Goal: Transaction & Acquisition: Book appointment/travel/reservation

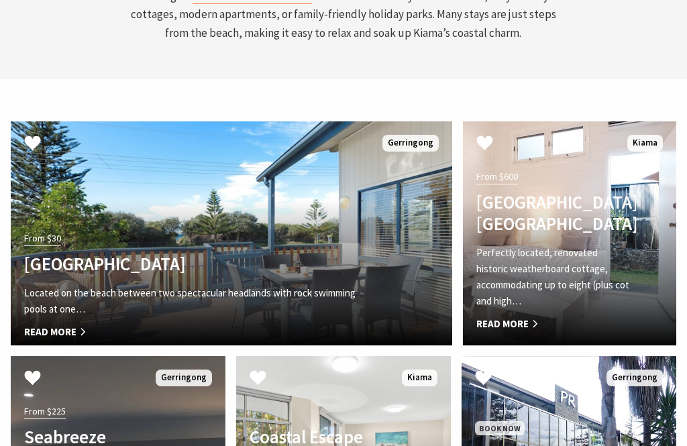
scroll to position [3690, 0]
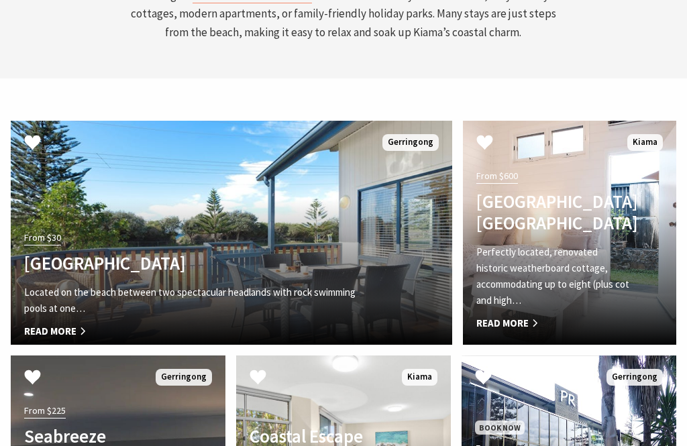
click at [127, 252] on h4 "[GEOGRAPHIC_DATA]" at bounding box center [198, 262] width 348 height 21
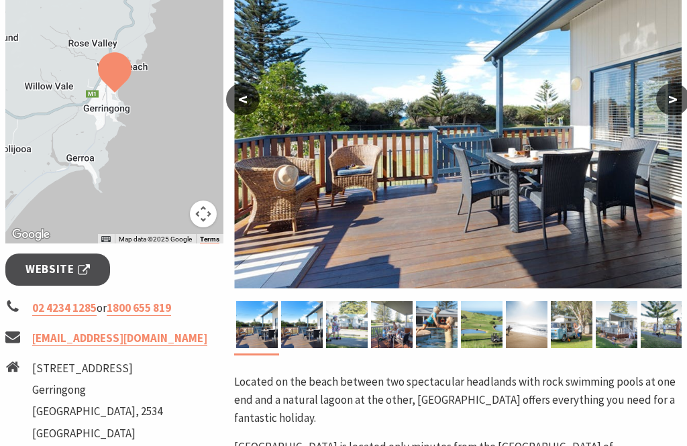
scroll to position [300, 0]
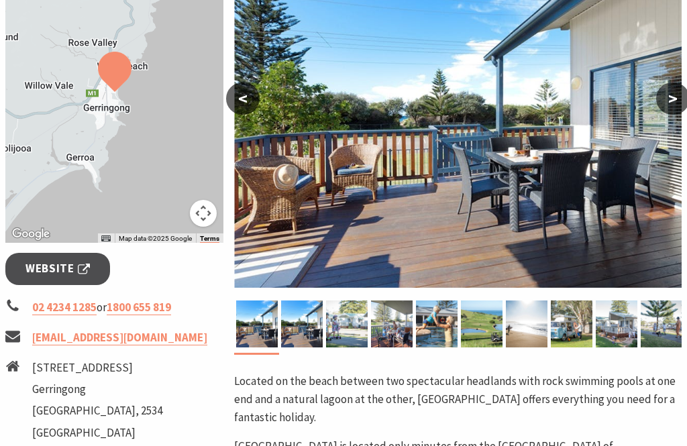
click at [675, 100] on button ">" at bounding box center [673, 98] width 34 height 32
click at [669, 103] on button ">" at bounding box center [673, 98] width 34 height 32
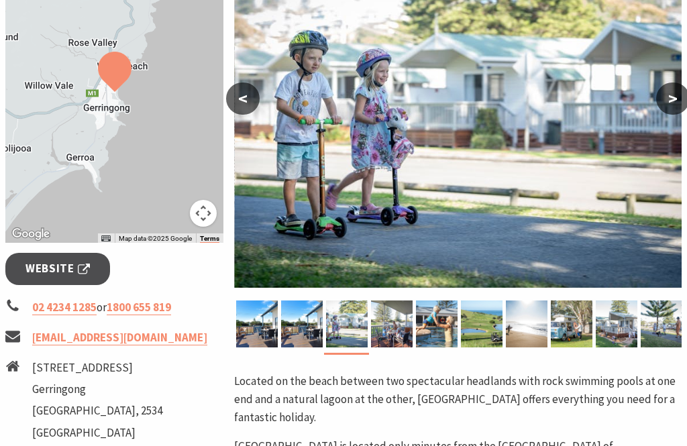
click at [670, 99] on button ">" at bounding box center [673, 98] width 34 height 32
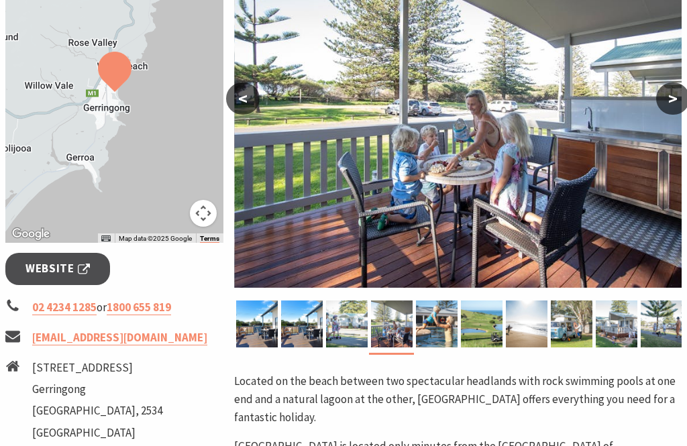
click at [671, 99] on button ">" at bounding box center [673, 98] width 34 height 32
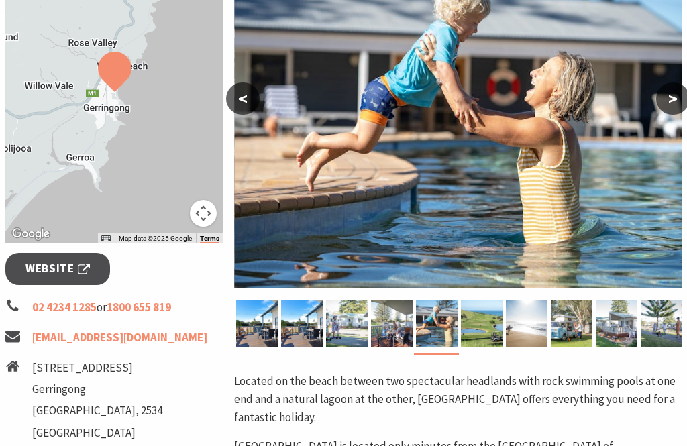
click at [675, 98] on button ">" at bounding box center [673, 98] width 34 height 32
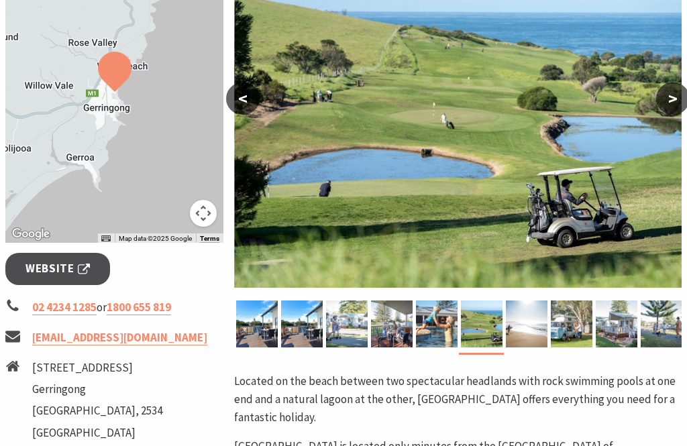
click at [673, 97] on button ">" at bounding box center [673, 98] width 34 height 32
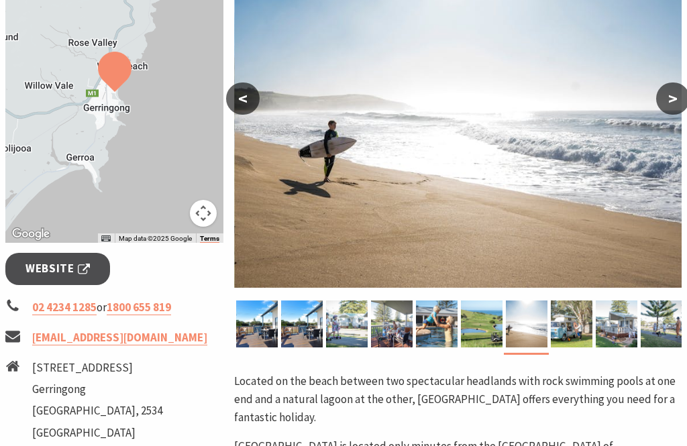
click at [670, 99] on button ">" at bounding box center [673, 98] width 34 height 32
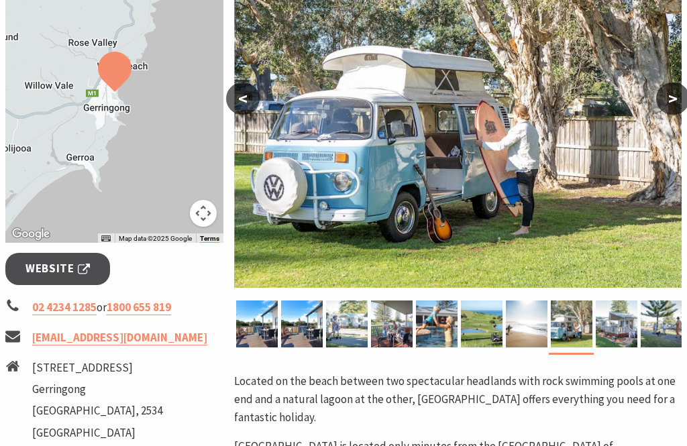
click at [671, 96] on button ">" at bounding box center [673, 98] width 34 height 32
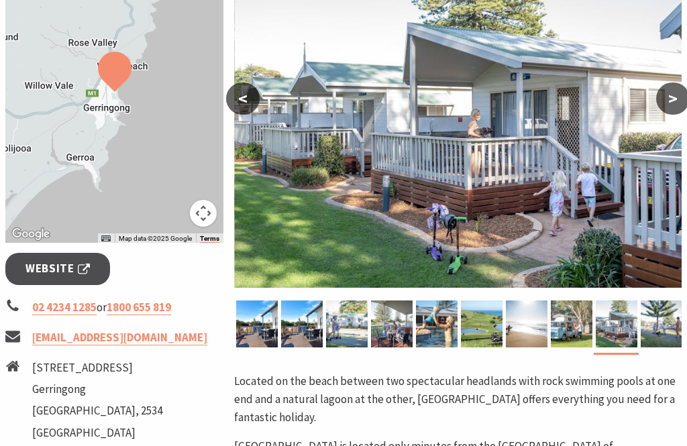
click at [679, 99] on button ">" at bounding box center [673, 98] width 34 height 32
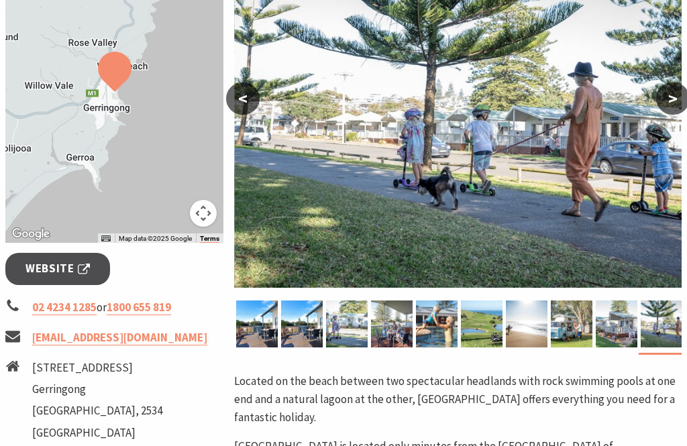
click at [679, 96] on button ">" at bounding box center [673, 98] width 34 height 32
click at [677, 93] on button ">" at bounding box center [673, 98] width 34 height 32
click at [672, 91] on button ">" at bounding box center [673, 98] width 34 height 32
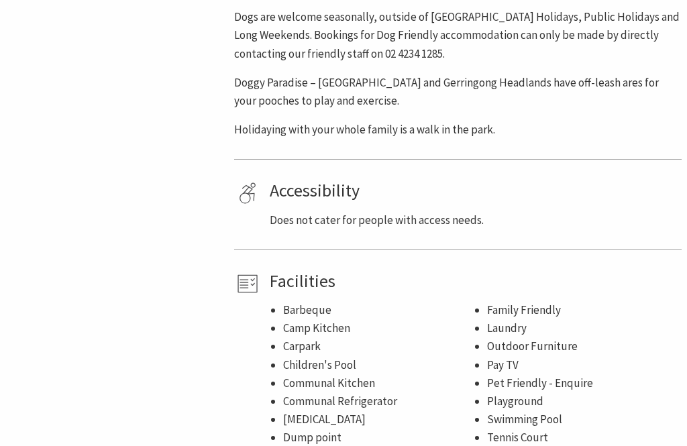
scroll to position [952, 0]
